Goal: Check status

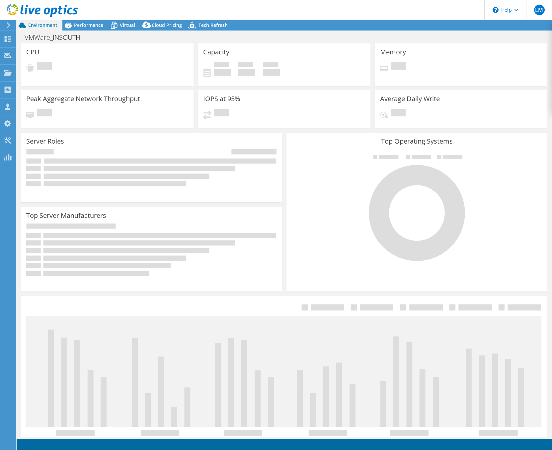
select select "USD"
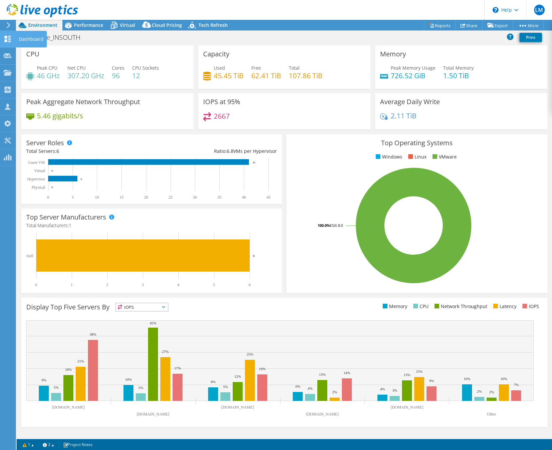
click at [9, 37] on use at bounding box center [8, 39] width 6 height 6
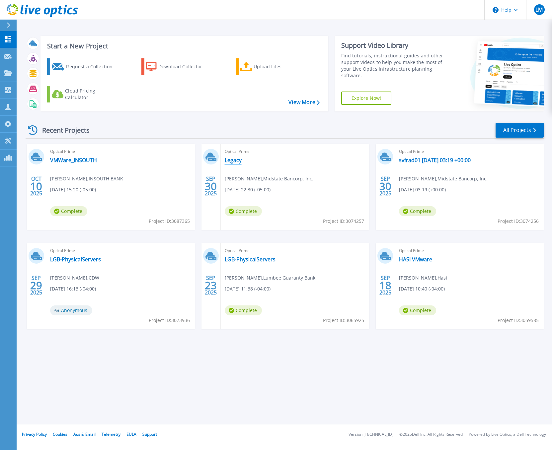
click at [237, 161] on link "Legacy" at bounding box center [233, 160] width 17 height 7
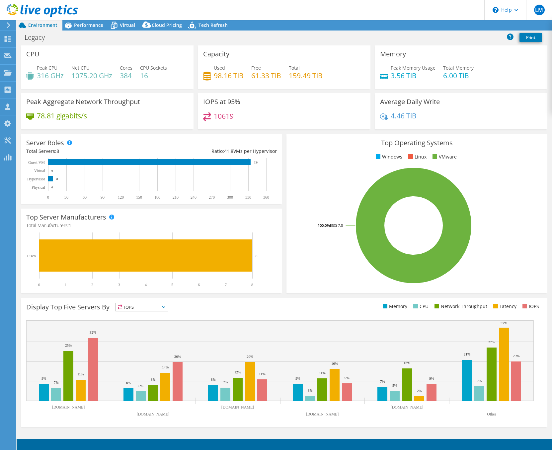
select select "USD"
click at [94, 31] on div "Legacy Print" at bounding box center [284, 38] width 535 height 15
click at [94, 27] on span "Performance" at bounding box center [88, 25] width 29 height 6
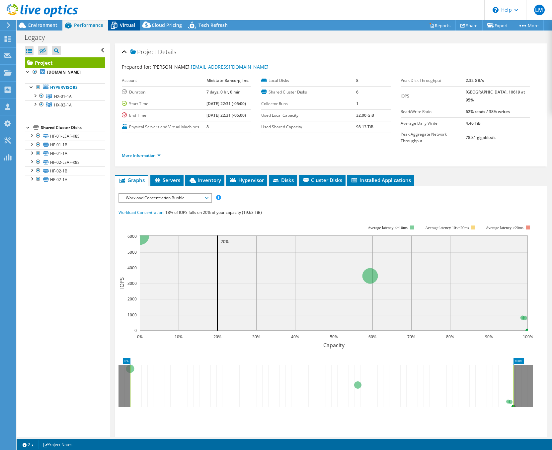
click at [127, 26] on span "Virtual" at bounding box center [127, 25] width 15 height 6
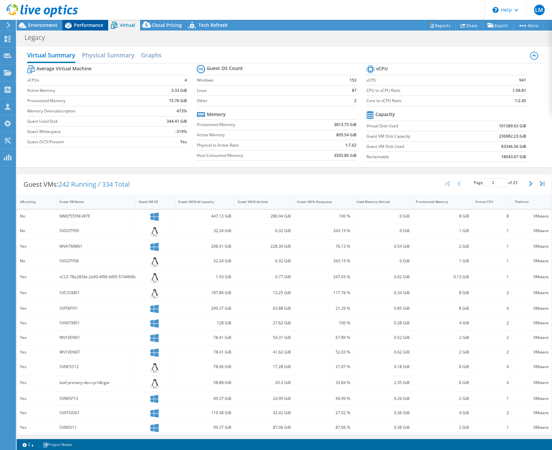
click at [92, 27] on span "Performance" at bounding box center [88, 25] width 29 height 6
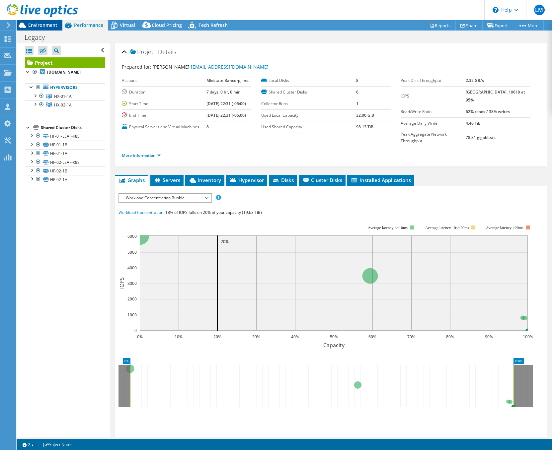
click at [46, 25] on span "Environment" at bounding box center [42, 25] width 29 height 6
